Goal: Obtain resource: Obtain resource

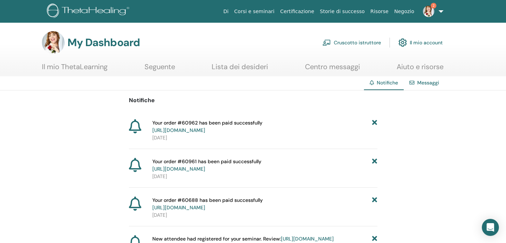
click at [96, 69] on link "Il mio ThetaLearning" at bounding box center [75, 69] width 66 height 14
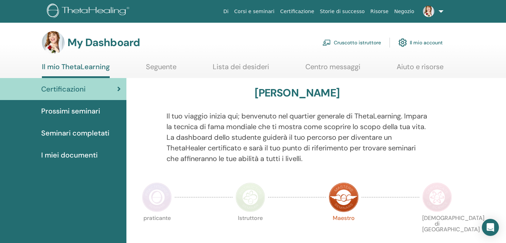
click at [335, 43] on link "Cruscotto istruttore" at bounding box center [351, 43] width 59 height 16
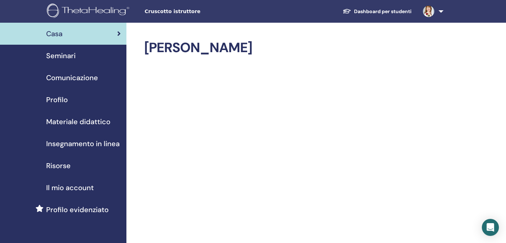
click at [98, 122] on span "Materiale didattico" at bounding box center [78, 121] width 64 height 11
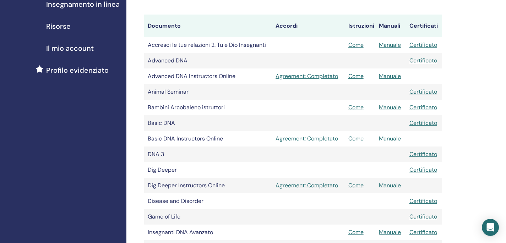
scroll to position [144, 0]
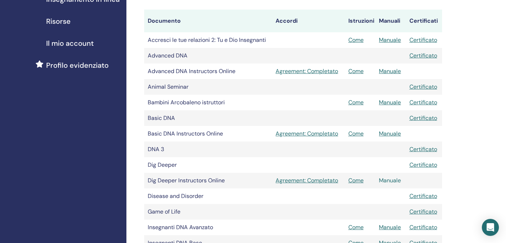
click at [391, 181] on link "Manuale" at bounding box center [390, 180] width 22 height 7
